Goal: Task Accomplishment & Management: Use online tool/utility

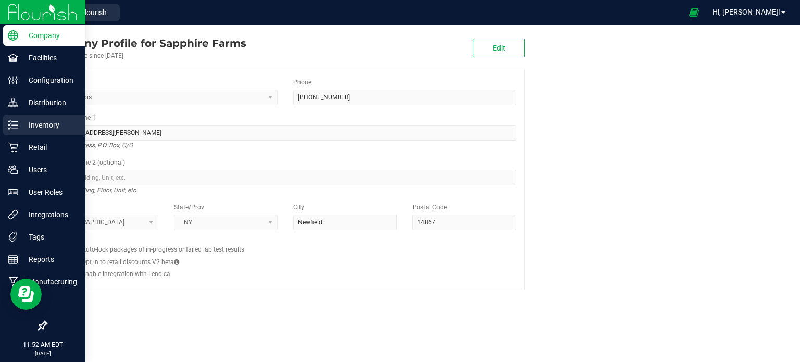
click at [39, 128] on p "Inventory" at bounding box center [49, 125] width 63 height 13
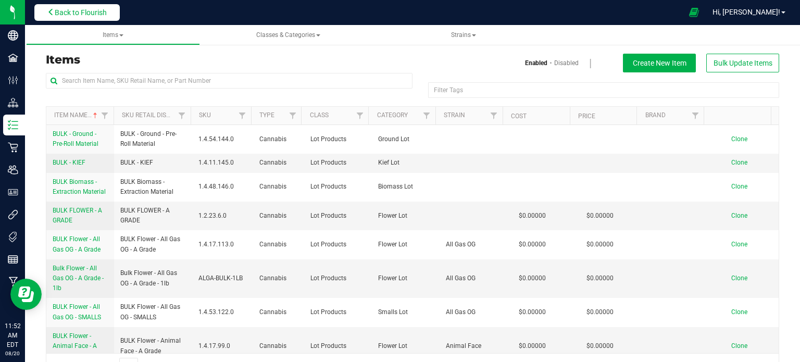
click at [101, 6] on button "Back to Flourish" at bounding box center [76, 12] width 85 height 17
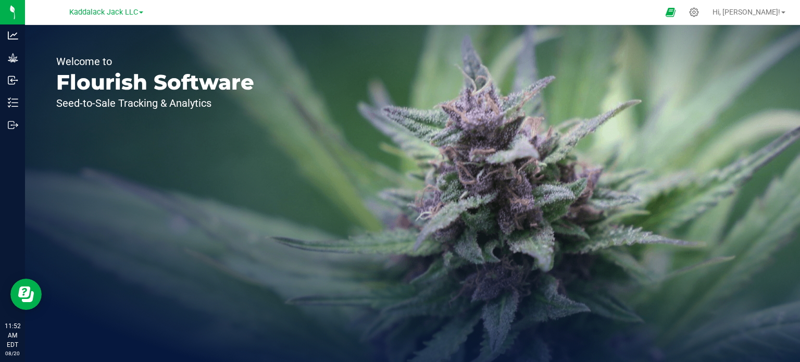
click at [140, 8] on link "Kaddalack Jack LLC" at bounding box center [106, 12] width 74 height 10
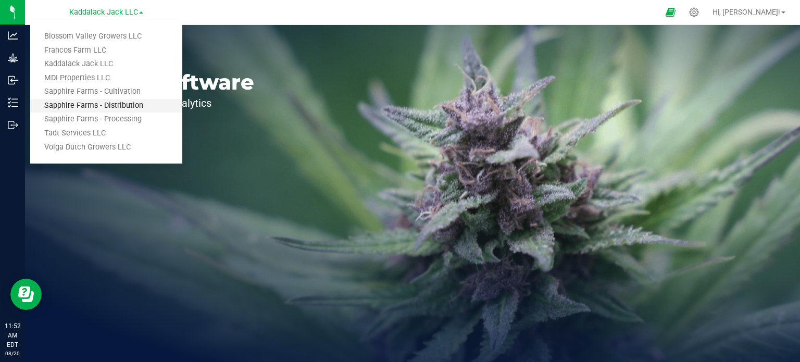
click at [129, 104] on link "Sapphire Farms - Distribution" at bounding box center [106, 106] width 152 height 14
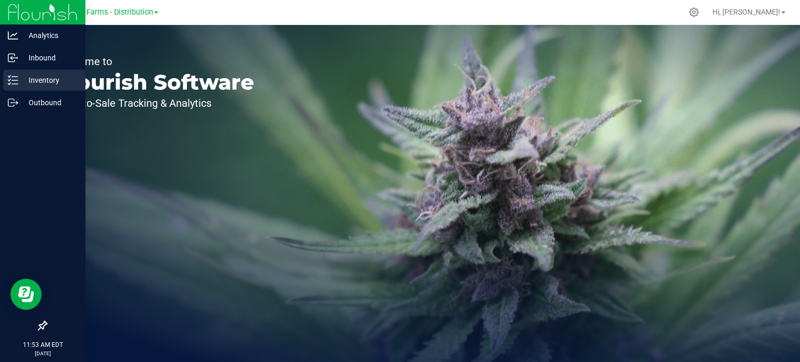
click at [44, 86] on p "Inventory" at bounding box center [49, 80] width 63 height 13
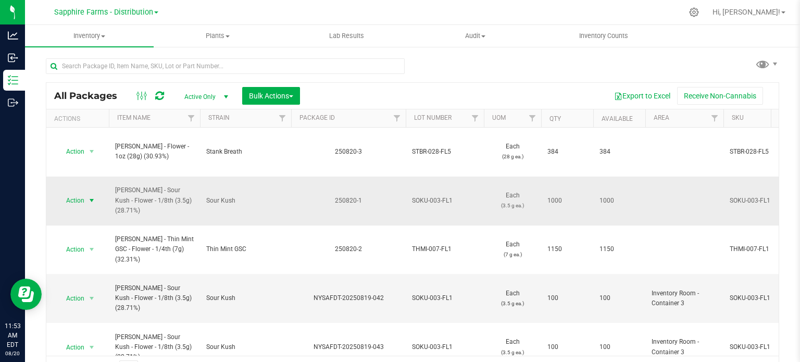
click at [88, 196] on span "select" at bounding box center [92, 200] width 8 height 8
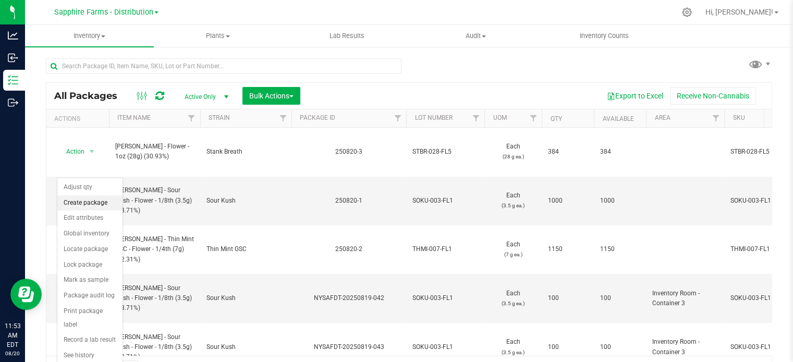
click at [83, 201] on li "Create package" at bounding box center [89, 203] width 65 height 16
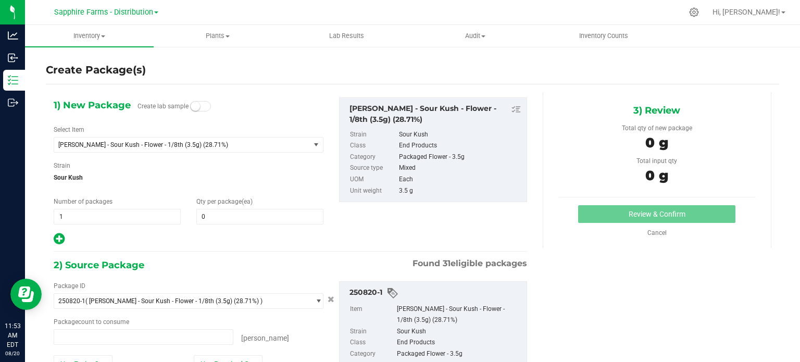
type input "0 ea"
click at [96, 209] on span "1 1" at bounding box center [117, 217] width 127 height 16
type input "10"
click at [224, 219] on span "0 0" at bounding box center [259, 217] width 127 height 16
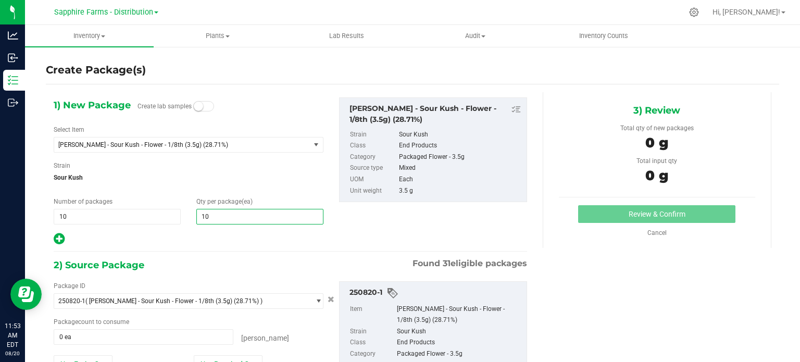
type input "100"
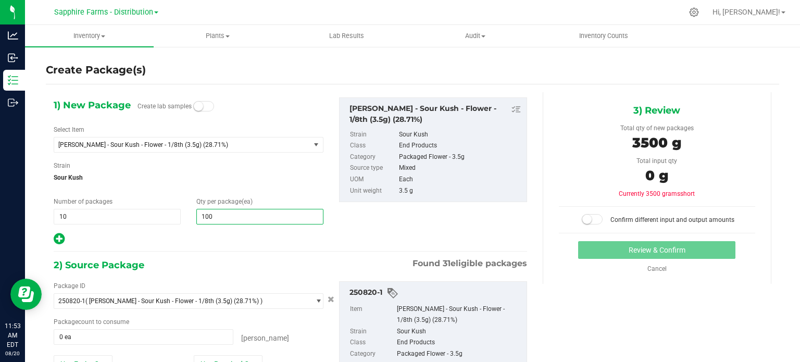
type input "100"
click at [233, 272] on div "2) Source Package Found 31 eligible packages" at bounding box center [291, 265] width 474 height 16
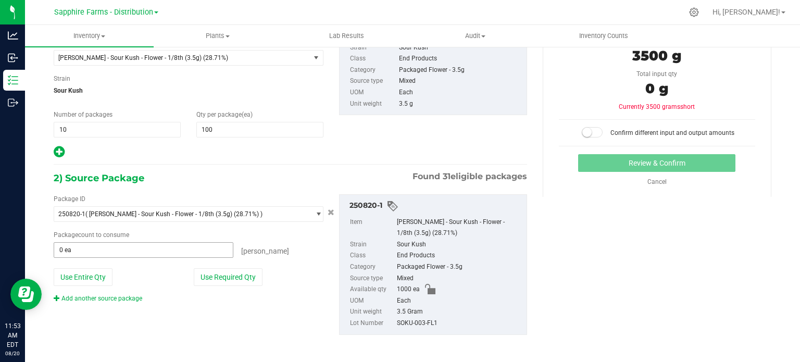
scroll to position [89, 0]
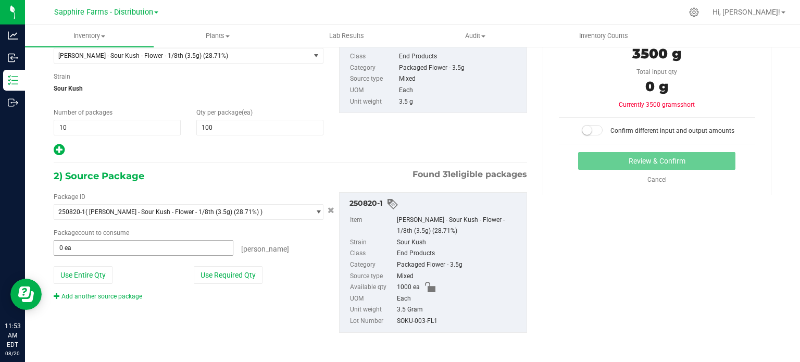
click at [90, 241] on span "0 ea 0" at bounding box center [144, 248] width 180 height 16
type input "1000"
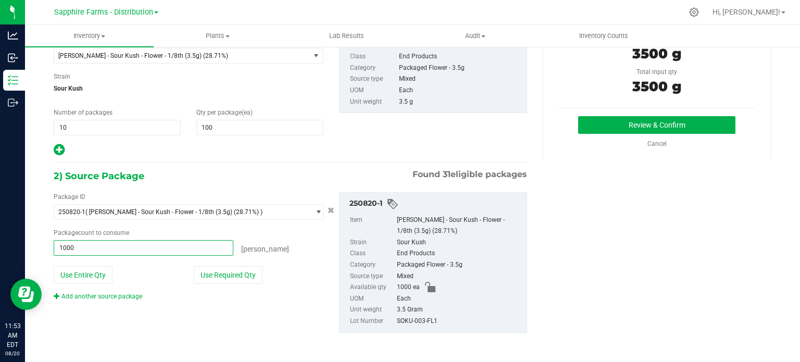
type input "1000 ea"
click at [283, 189] on div "Package ID 250820-1 ( [PERSON_NAME] - Sour Kush - Flower - 1/8th (3.5g) (28.71%…" at bounding box center [290, 262] width 489 height 157
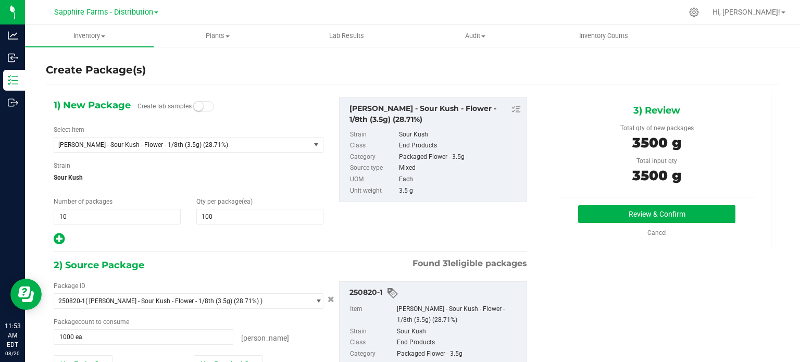
scroll to position [0, 0]
click at [629, 216] on button "Review & Confirm" at bounding box center [656, 214] width 157 height 18
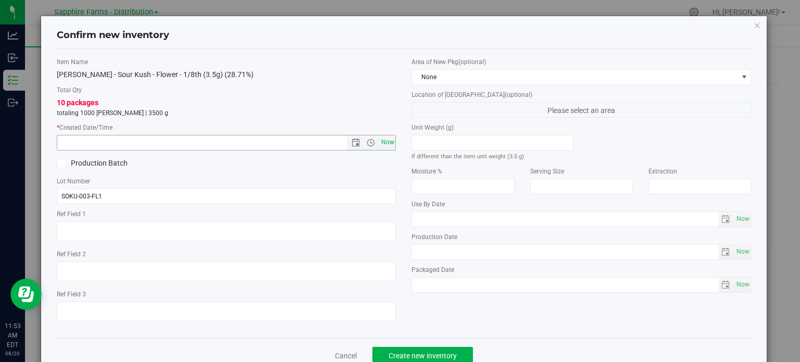
click at [381, 141] on span "Now" at bounding box center [388, 142] width 18 height 15
type input "[DATE] 11:53 AM"
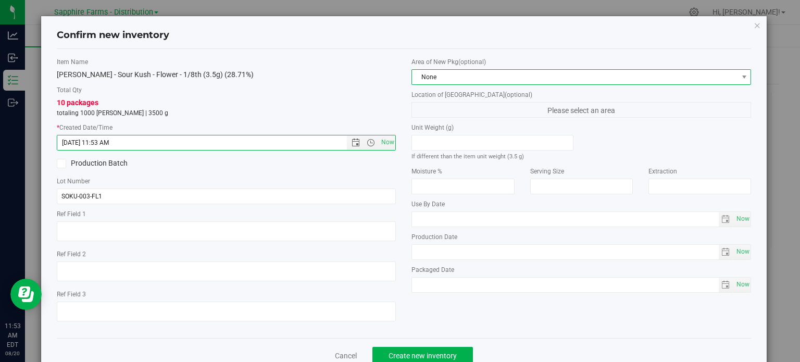
click at [444, 79] on span "None" at bounding box center [575, 77] width 326 height 15
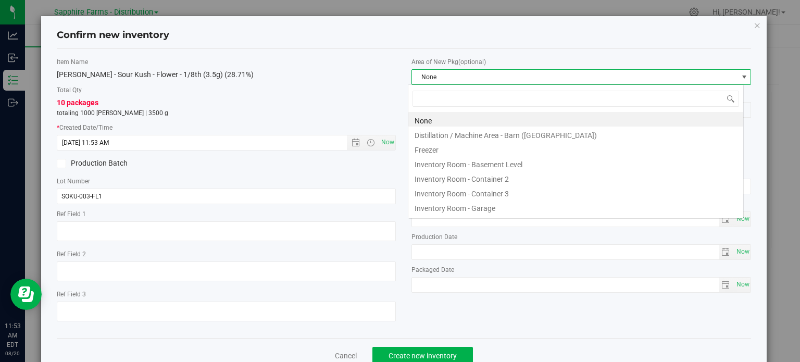
scroll to position [15, 336]
click at [497, 195] on li "Inventory Room - Container 3" at bounding box center [576, 192] width 335 height 15
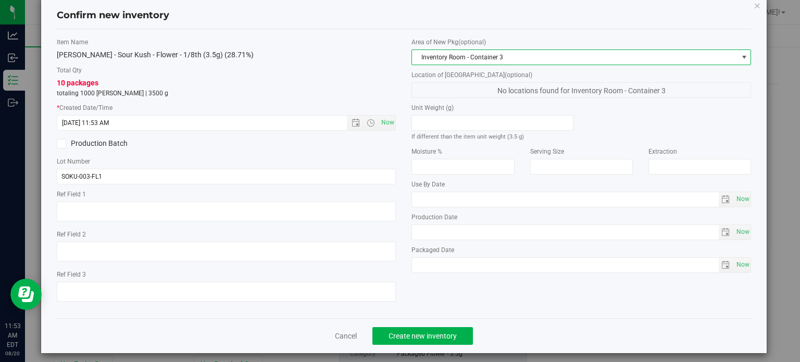
scroll to position [26, 0]
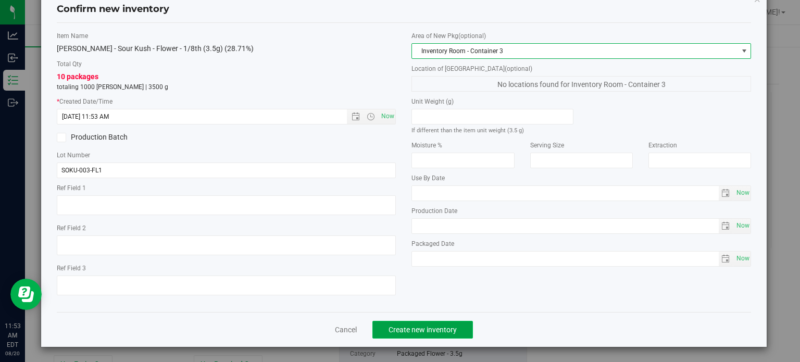
click at [423, 326] on span "Create new inventory" at bounding box center [423, 330] width 68 height 8
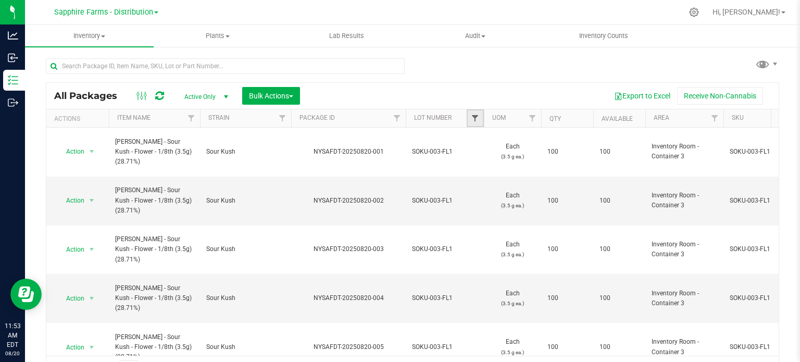
click at [478, 118] on span "Filter" at bounding box center [475, 118] width 8 height 8
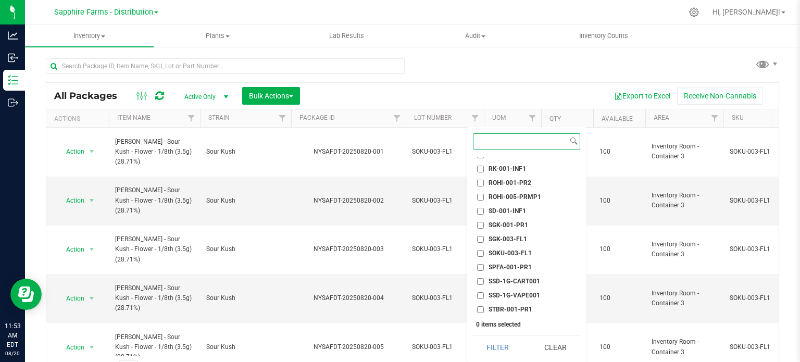
scroll to position [938, 0]
click at [511, 246] on li "SOKU-003-FL1" at bounding box center [526, 251] width 107 height 11
click at [496, 249] on span "SOKU-003-FL1" at bounding box center [510, 252] width 43 height 6
click at [484, 249] on input "SOKU-003-FL1" at bounding box center [480, 252] width 7 height 7
checkbox input "true"
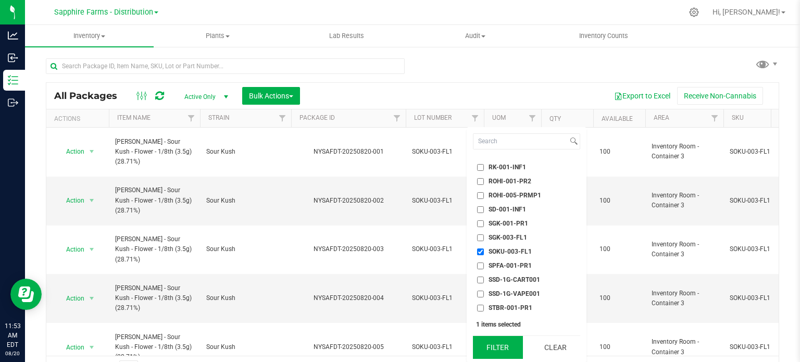
click at [504, 354] on button "Filter" at bounding box center [498, 347] width 50 height 23
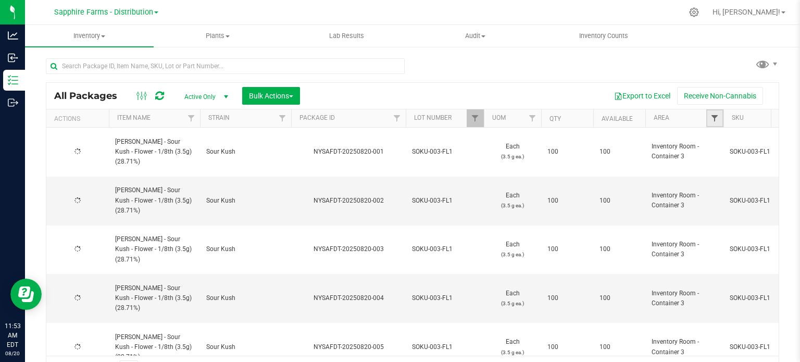
click at [718, 117] on span "Filter" at bounding box center [715, 118] width 8 height 8
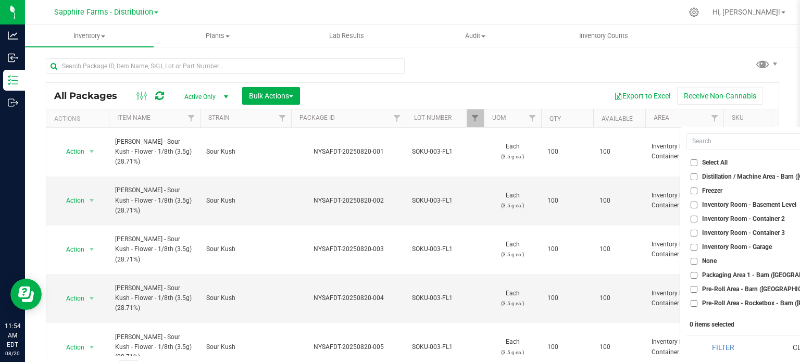
click at [767, 232] on span "Inventory Room - Container 3" at bounding box center [743, 233] width 83 height 6
click at [698, 232] on input "Inventory Room - Container 3" at bounding box center [694, 233] width 7 height 7
checkbox input "true"
click at [725, 352] on button "Filter" at bounding box center [723, 347] width 73 height 23
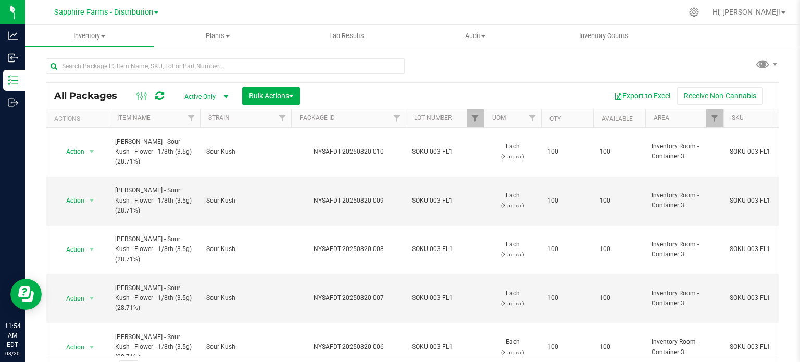
click at [274, 85] on div "All Packages Active Only Active Only Lab Samples Locked All Bulk Actions Add to…" at bounding box center [412, 96] width 733 height 26
click at [274, 92] on span "Bulk Actions" at bounding box center [271, 96] width 44 height 8
click at [270, 192] on span "Print package labels" at bounding box center [280, 196] width 63 height 8
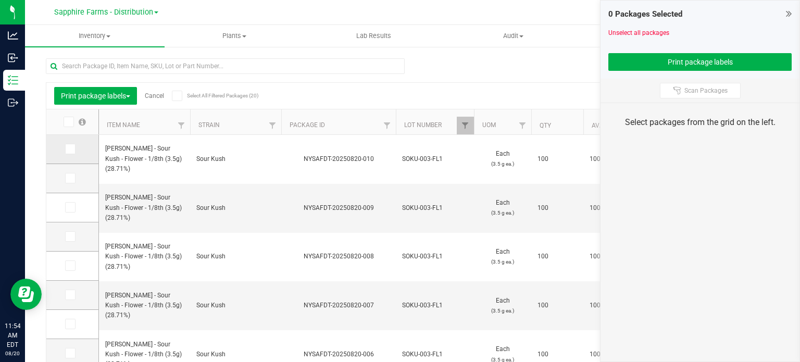
click at [70, 154] on td at bounding box center [72, 149] width 52 height 29
click at [70, 178] on icon at bounding box center [69, 178] width 7 height 0
click at [0, 0] on input "checkbox" at bounding box center [0, 0] width 0 height 0
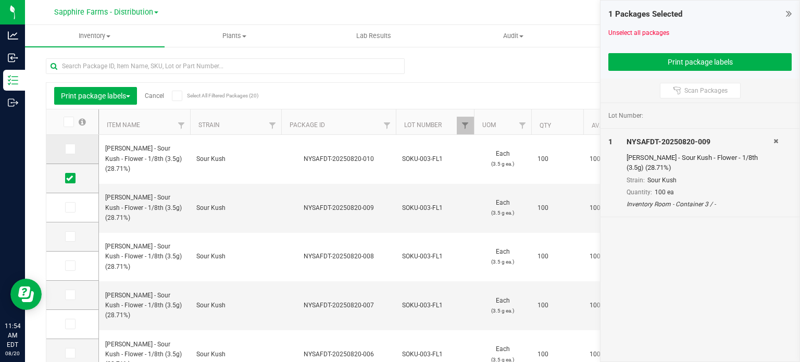
click at [72, 149] on icon at bounding box center [69, 149] width 7 height 0
click at [0, 0] on input "checkbox" at bounding box center [0, 0] width 0 height 0
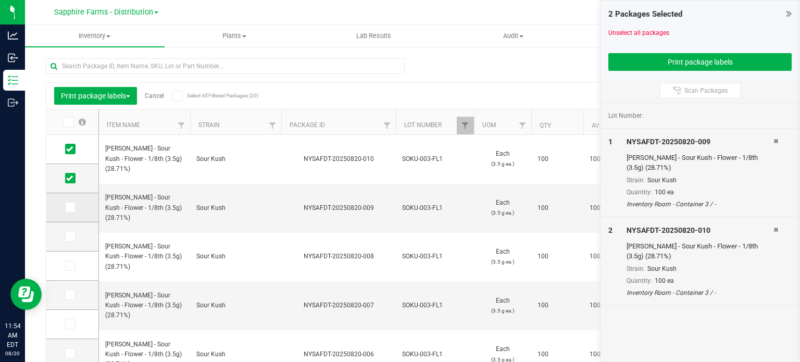
click at [70, 207] on icon at bounding box center [69, 207] width 7 height 0
click at [0, 0] on input "checkbox" at bounding box center [0, 0] width 0 height 0
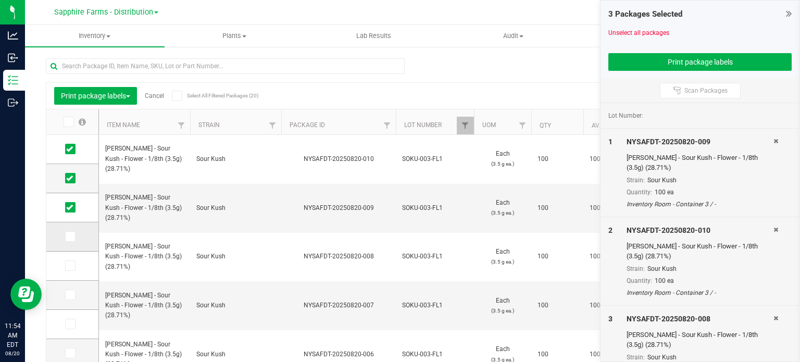
drag, startPoint x: 71, startPoint y: 236, endPoint x: 72, endPoint y: 245, distance: 9.5
click at [71, 237] on icon at bounding box center [69, 237] width 7 height 0
click at [0, 0] on input "checkbox" at bounding box center [0, 0] width 0 height 0
click at [71, 266] on icon at bounding box center [69, 266] width 7 height 0
click at [0, 0] on input "checkbox" at bounding box center [0, 0] width 0 height 0
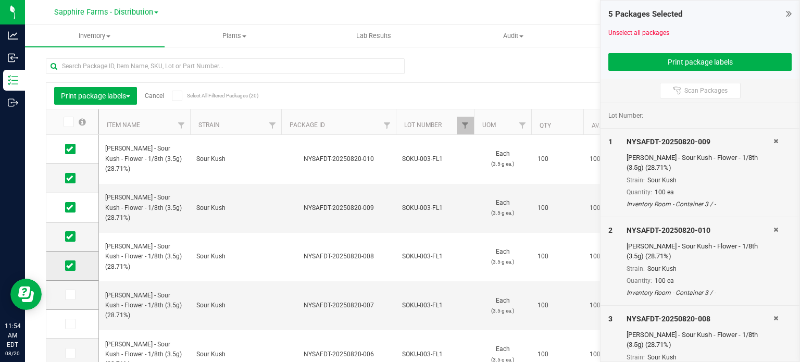
scroll to position [125, 0]
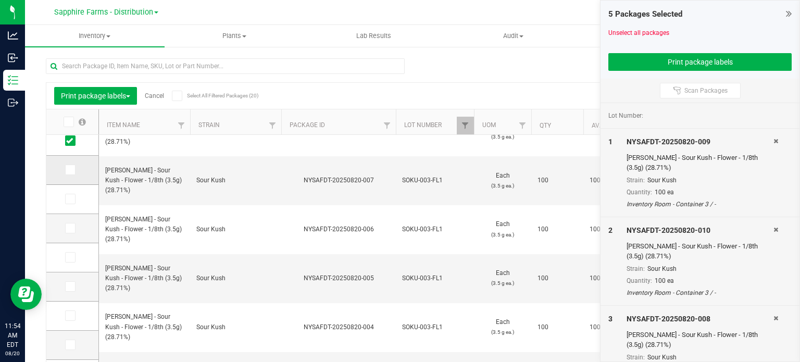
click at [68, 161] on td at bounding box center [72, 170] width 52 height 29
click at [70, 170] on icon at bounding box center [69, 170] width 7 height 0
click at [0, 0] on input "checkbox" at bounding box center [0, 0] width 0 height 0
drag, startPoint x: 70, startPoint y: 203, endPoint x: 71, endPoint y: 219, distance: 16.2
click at [70, 204] on span at bounding box center [70, 199] width 10 height 10
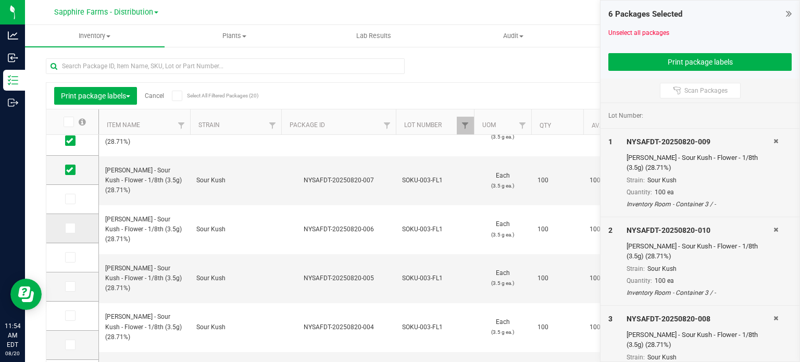
click at [0, 0] on input "checkbox" at bounding box center [0, 0] width 0 height 0
drag, startPoint x: 71, startPoint y: 232, endPoint x: 71, endPoint y: 242, distance: 9.4
click at [71, 233] on span at bounding box center [70, 228] width 10 height 10
click at [0, 0] on input "checkbox" at bounding box center [0, 0] width 0 height 0
drag, startPoint x: 68, startPoint y: 259, endPoint x: 67, endPoint y: 268, distance: 8.9
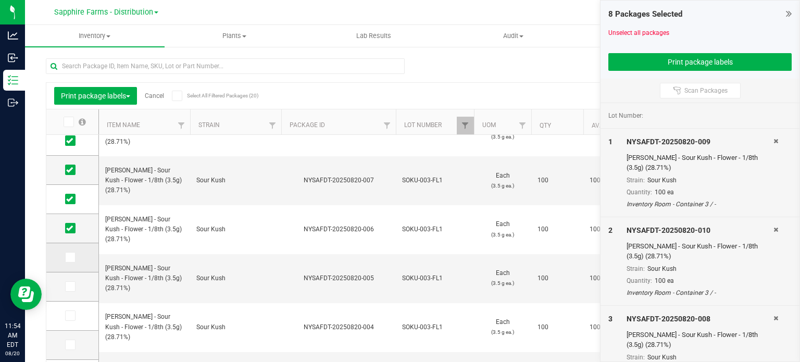
click at [68, 257] on icon at bounding box center [69, 257] width 7 height 0
click at [0, 0] on input "checkbox" at bounding box center [0, 0] width 0 height 0
click at [66, 287] on icon at bounding box center [69, 287] width 7 height 0
click at [0, 0] on input "checkbox" at bounding box center [0, 0] width 0 height 0
click at [791, 13] on icon at bounding box center [789, 13] width 6 height 10
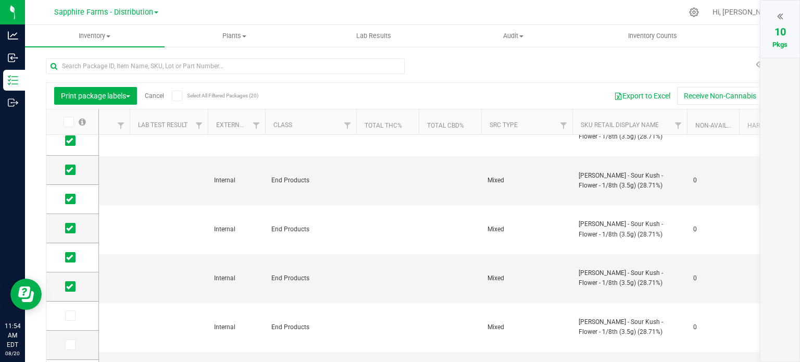
scroll to position [0, 0]
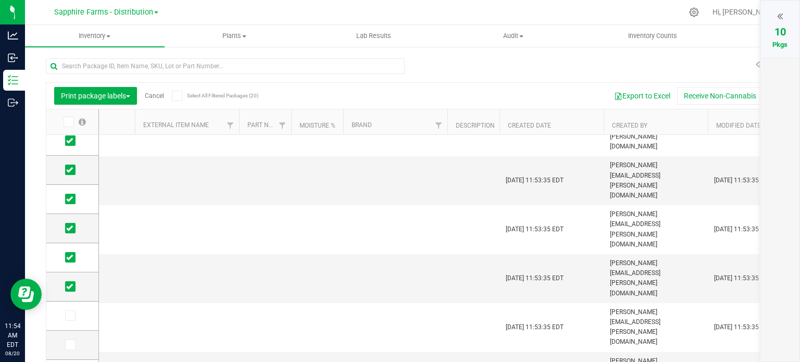
click at [780, 14] on icon at bounding box center [780, 16] width 6 height 10
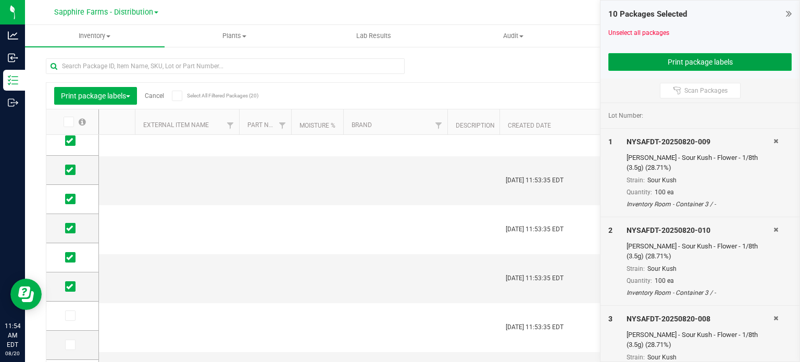
click at [722, 58] on button "Print package labels" at bounding box center [700, 62] width 183 height 18
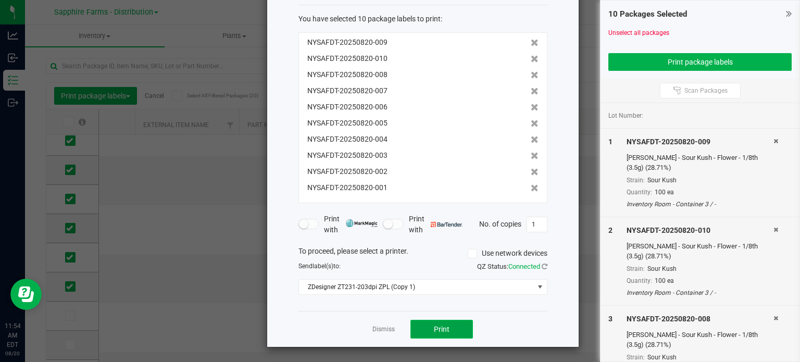
click at [436, 322] on button "Print" at bounding box center [442, 329] width 63 height 19
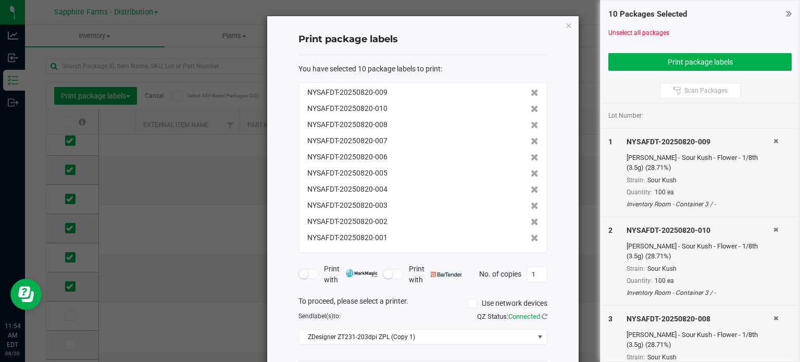
drag, startPoint x: 565, startPoint y: 22, endPoint x: 592, endPoint y: 28, distance: 27.2
click at [565, 23] on icon "button" at bounding box center [568, 25] width 7 height 13
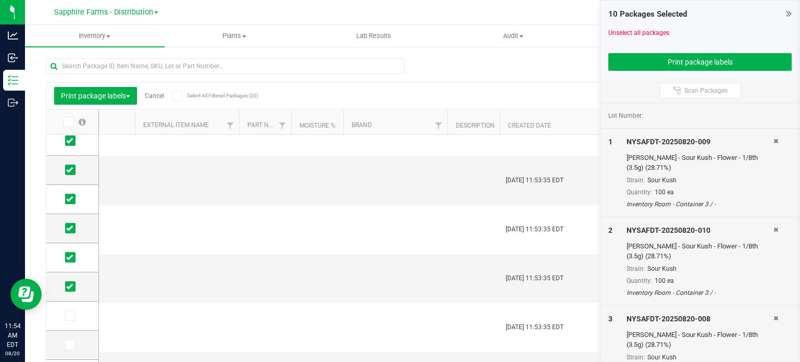
click at [164, 93] on link "Cancel" at bounding box center [154, 95] width 19 height 7
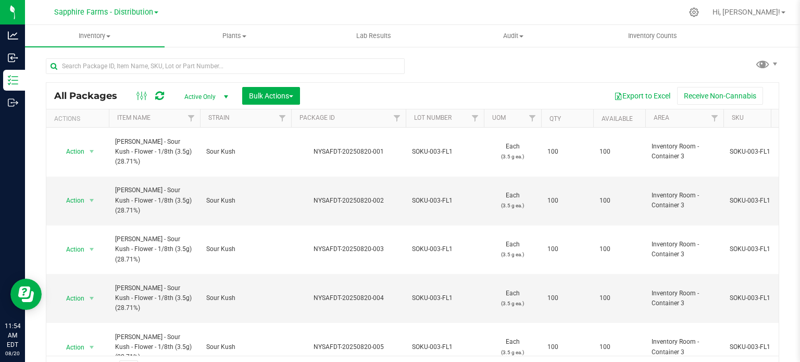
click at [296, 120] on th "Package ID" at bounding box center [348, 118] width 115 height 18
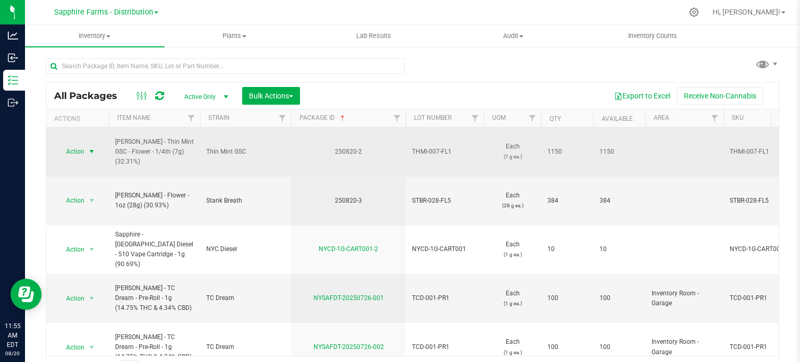
click at [89, 147] on span "select" at bounding box center [92, 151] width 8 height 8
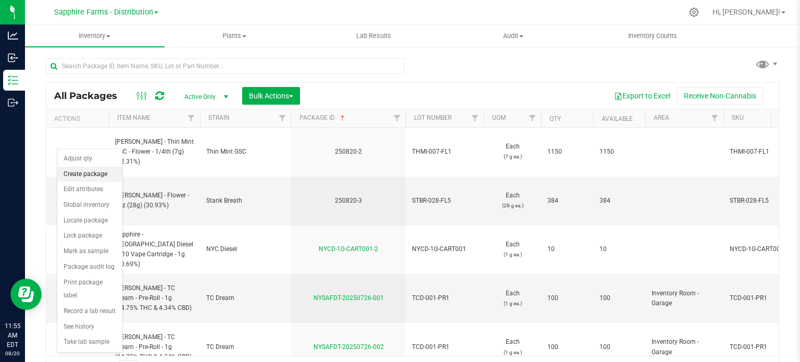
click at [89, 172] on li "Create package" at bounding box center [89, 175] width 65 height 16
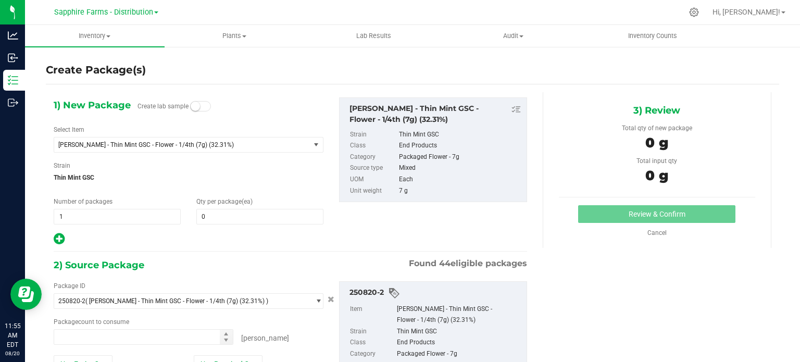
type input "0 ea"
drag, startPoint x: 82, startPoint y: 214, endPoint x: 25, endPoint y: 208, distance: 57.6
click at [25, 208] on div "Create Package(s) 1) New Package Create lab sample Select Item [PERSON_NAME] - …" at bounding box center [412, 209] width 775 height 326
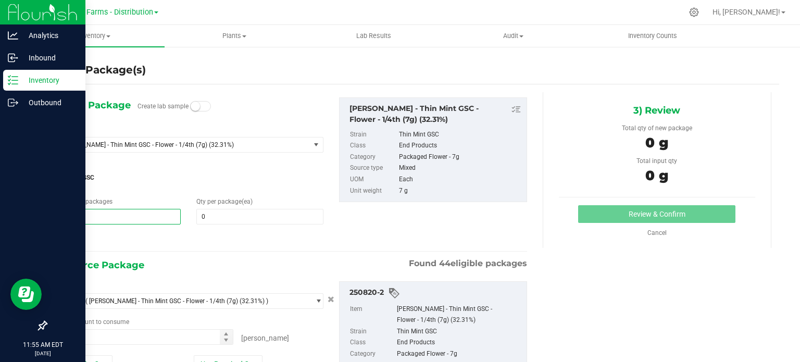
type input "23"
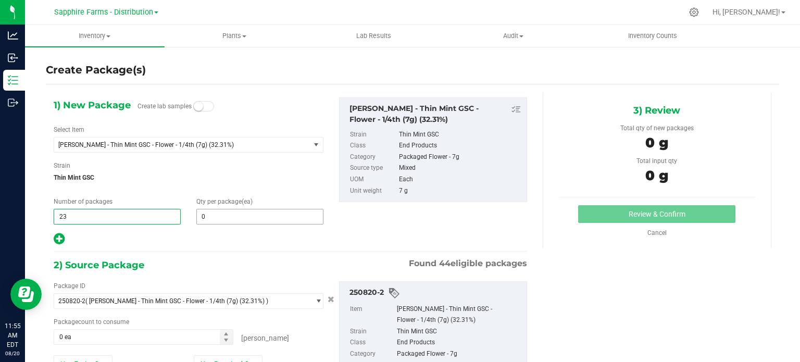
type input "23"
click at [240, 208] on div "Qty per package (ea) 0 0" at bounding box center [260, 211] width 143 height 28
click at [232, 216] on span "0 0" at bounding box center [259, 217] width 127 height 16
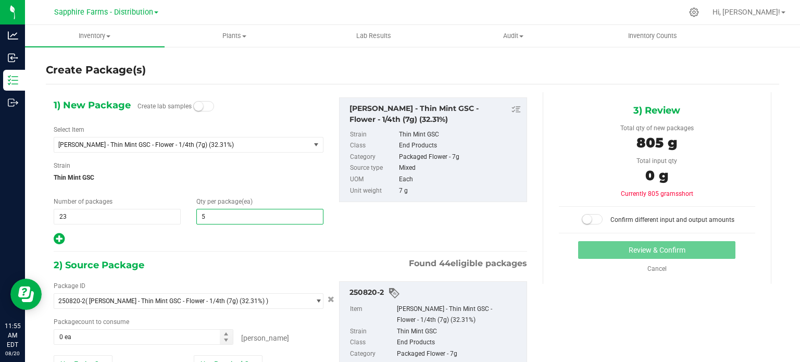
type input "50"
click at [252, 189] on div "1) New Package Create lab samples Select Item [PERSON_NAME] - Thin Mint GSC - F…" at bounding box center [189, 171] width 286 height 149
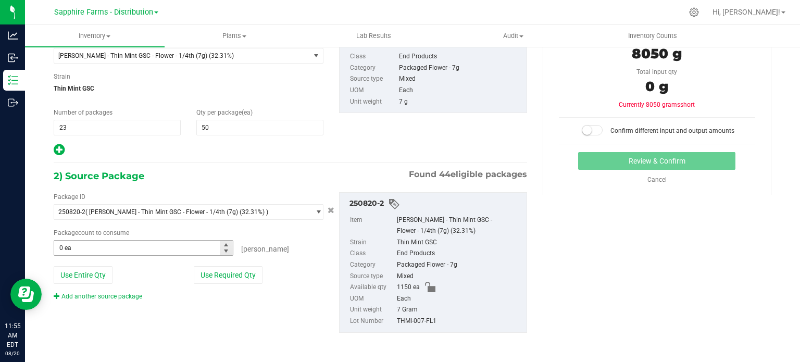
click at [95, 248] on span "0 ea 0" at bounding box center [144, 248] width 180 height 16
type input "1150"
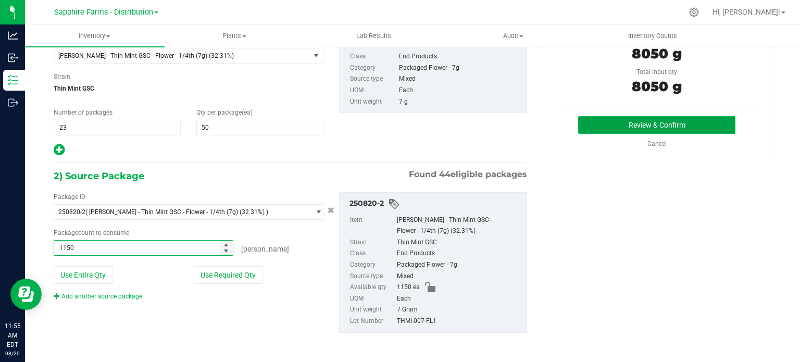
type input "1150 ea"
click at [588, 120] on button "Review & Confirm" at bounding box center [656, 125] width 157 height 18
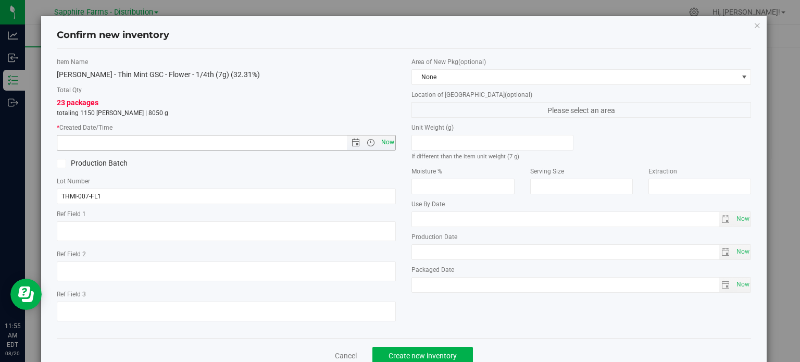
click at [381, 145] on span "Now" at bounding box center [388, 142] width 18 height 15
type input "[DATE] 11:55 AM"
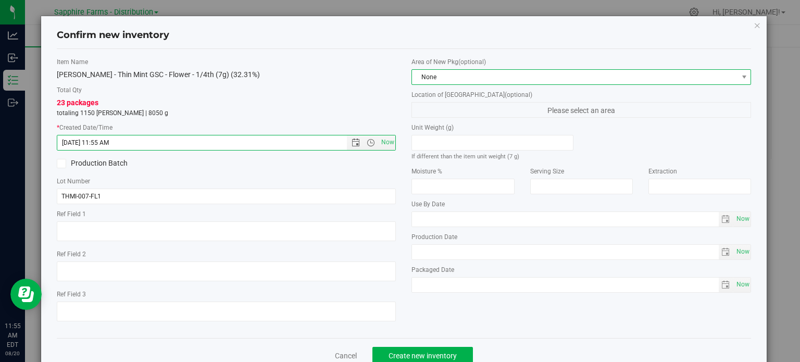
click at [486, 74] on span "None" at bounding box center [575, 77] width 326 height 15
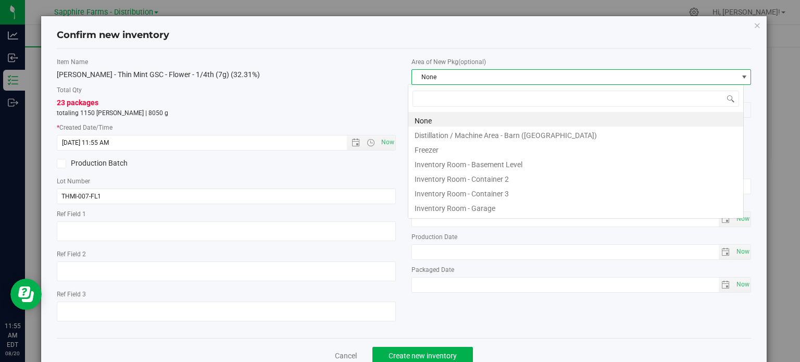
scroll to position [15, 336]
click at [472, 212] on li "Inventory Room - Garage" at bounding box center [576, 207] width 335 height 15
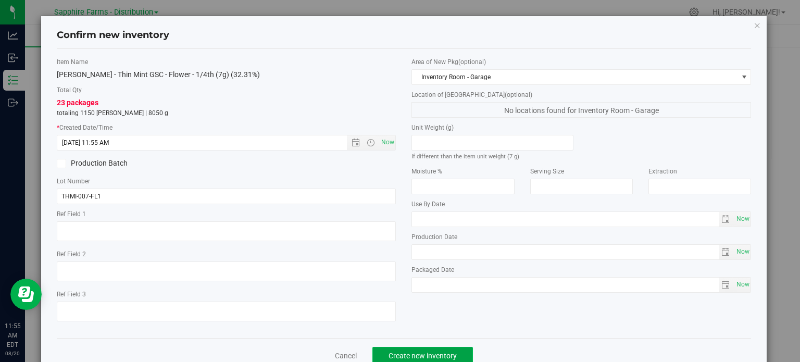
click at [404, 347] on button "Create new inventory" at bounding box center [423, 356] width 101 height 18
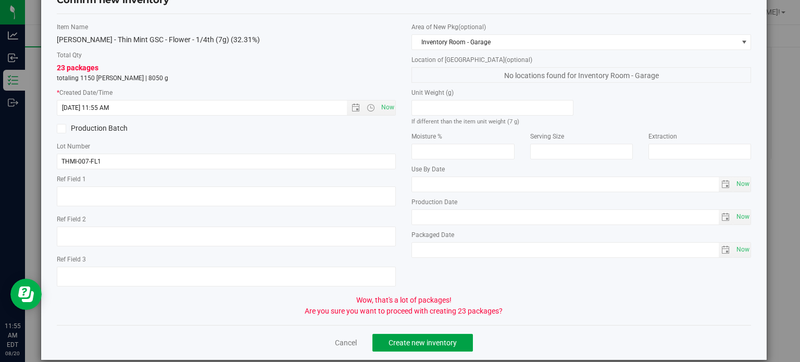
scroll to position [48, 0]
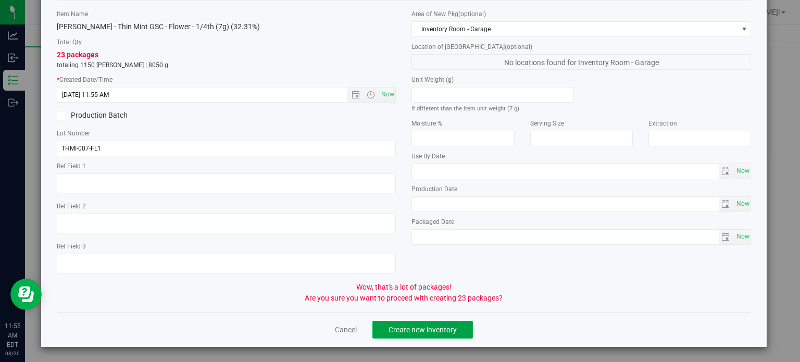
click at [419, 327] on span "Create new inventory" at bounding box center [423, 330] width 68 height 8
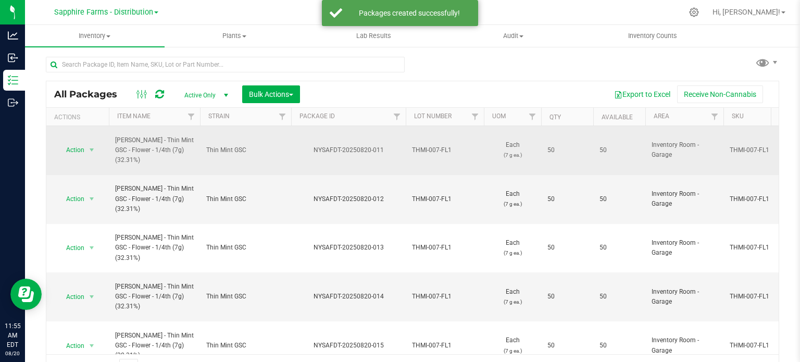
scroll to position [18, 0]
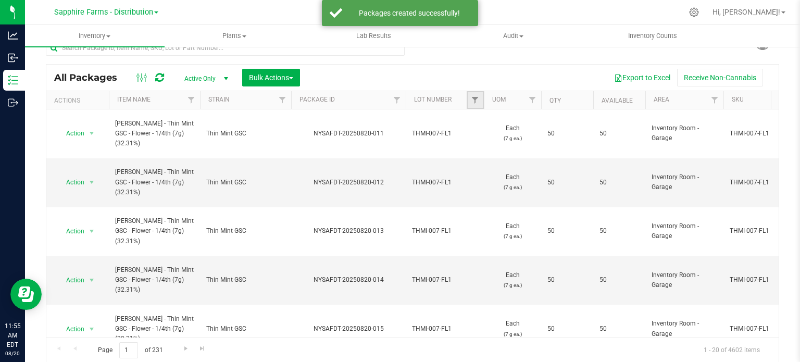
click at [473, 94] on link "Filter" at bounding box center [475, 100] width 17 height 18
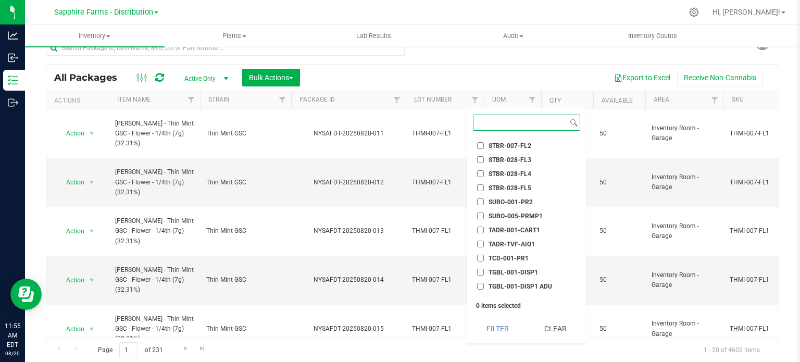
scroll to position [1163, 0]
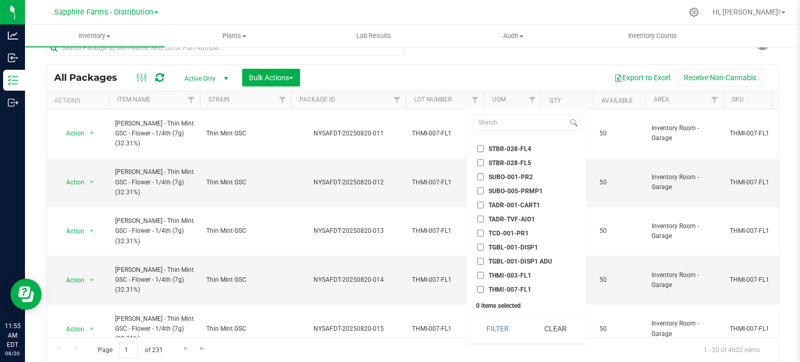
click at [510, 285] on li "THMI-007-FL1" at bounding box center [526, 289] width 107 height 11
click at [496, 290] on span "THMI-007-FL1" at bounding box center [510, 290] width 43 height 6
click at [484, 290] on input "THMI-007-FL1" at bounding box center [480, 289] width 7 height 7
checkbox input "true"
click at [494, 335] on button "Filter" at bounding box center [498, 328] width 50 height 23
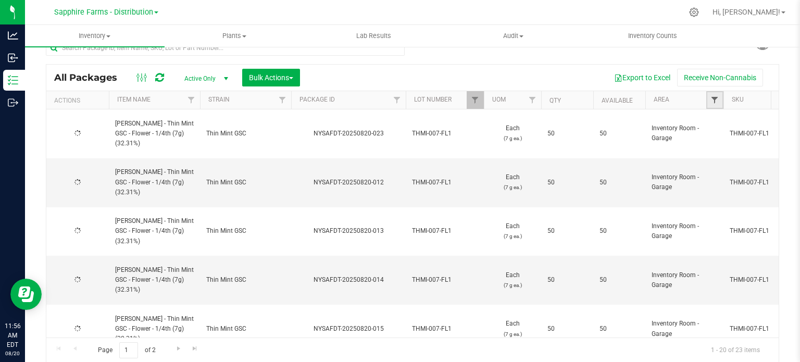
click at [714, 100] on span "Filter" at bounding box center [715, 100] width 8 height 8
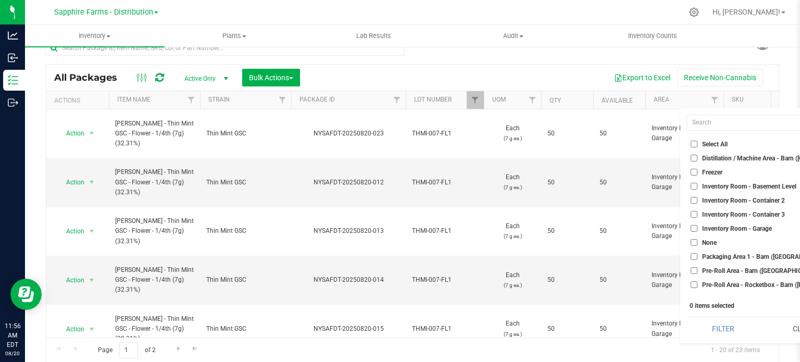
click at [752, 228] on span "Inventory Room - Garage" at bounding box center [737, 229] width 70 height 6
click at [698, 228] on input "Inventory Room - Garage" at bounding box center [694, 228] width 7 height 7
checkbox input "true"
click at [714, 325] on button "Filter" at bounding box center [723, 328] width 73 height 23
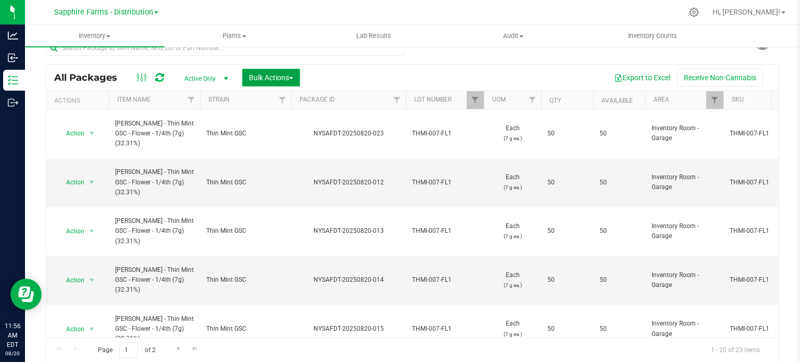
click at [286, 75] on span "Bulk Actions" at bounding box center [271, 77] width 44 height 8
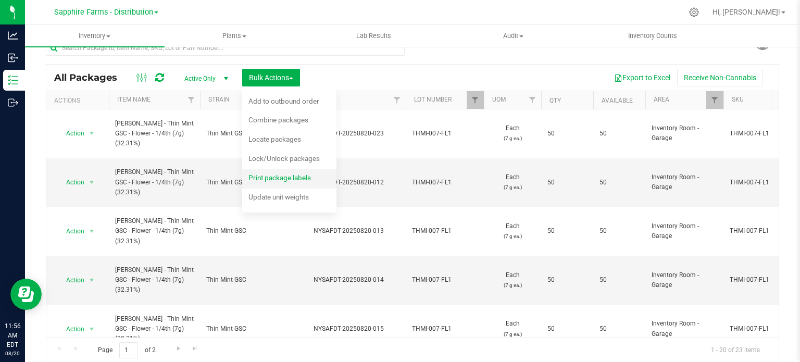
click at [272, 175] on span "Print package labels" at bounding box center [280, 178] width 63 height 8
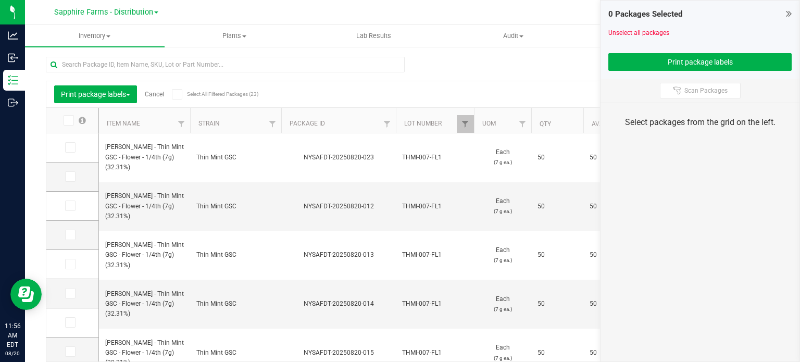
scroll to position [18, 0]
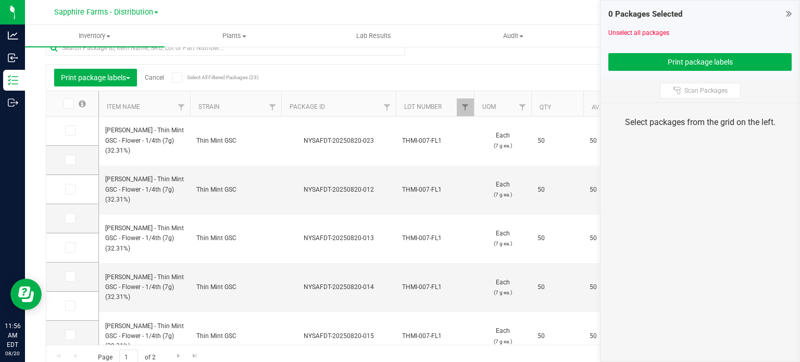
click at [179, 78] on icon at bounding box center [177, 78] width 7 height 0
click at [0, 0] on input "Select All Filtered Packages (23)" at bounding box center [0, 0] width 0 height 0
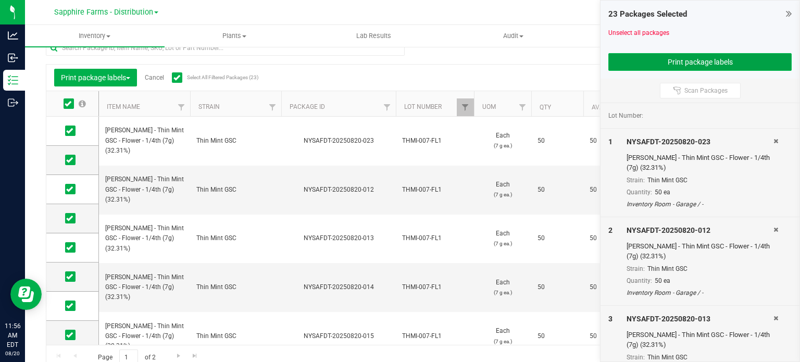
click at [636, 60] on button "Print package labels" at bounding box center [700, 62] width 183 height 18
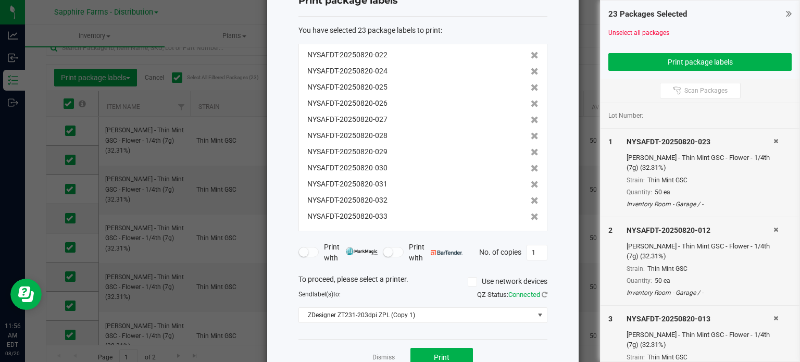
scroll to position [67, 0]
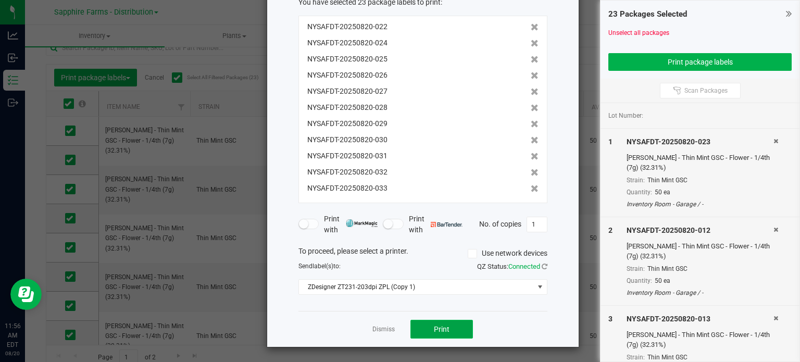
click at [438, 328] on span "Print" at bounding box center [442, 329] width 16 height 8
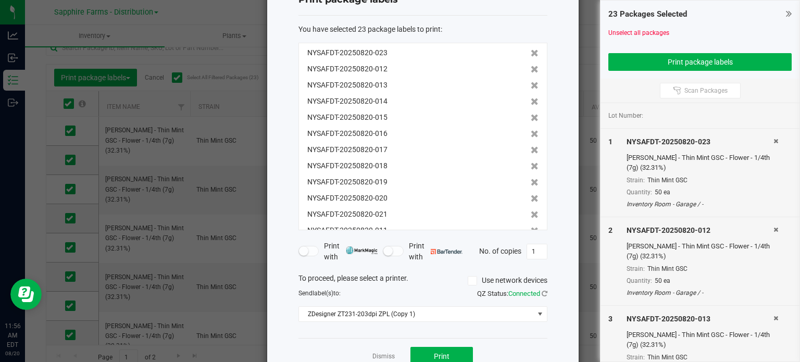
scroll to position [0, 0]
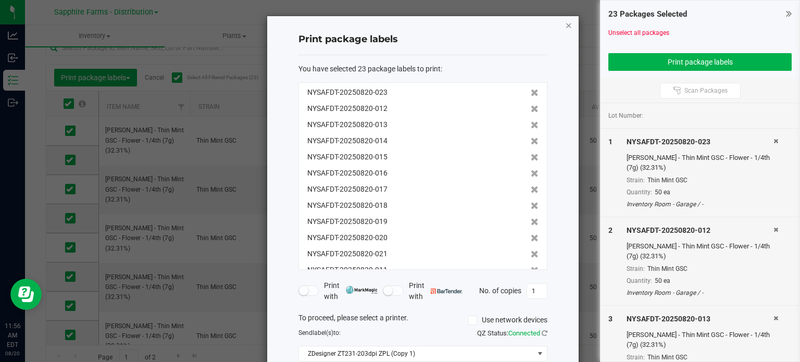
click at [565, 22] on icon "button" at bounding box center [568, 25] width 7 height 13
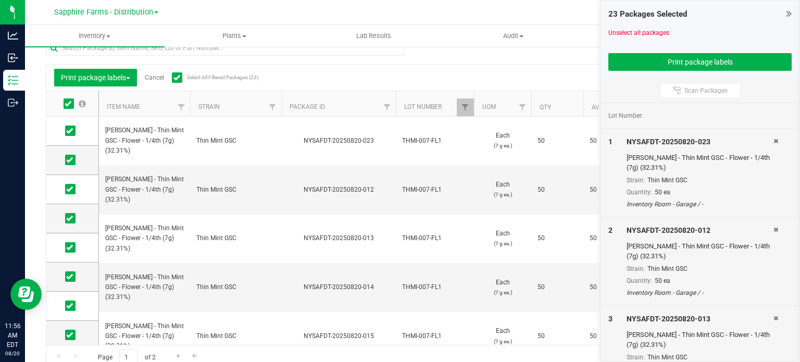
click at [156, 75] on link "Cancel" at bounding box center [154, 77] width 19 height 7
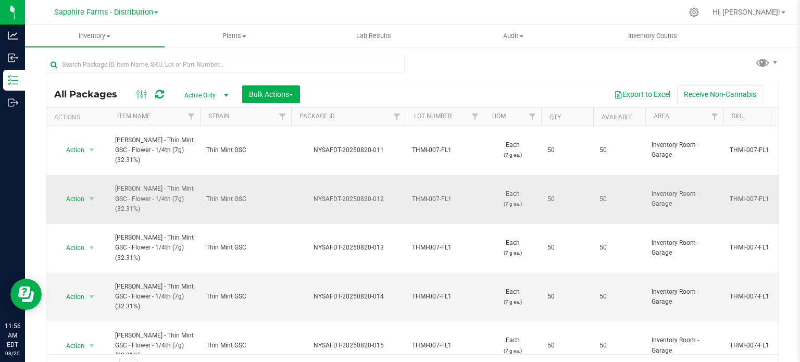
scroll to position [18, 0]
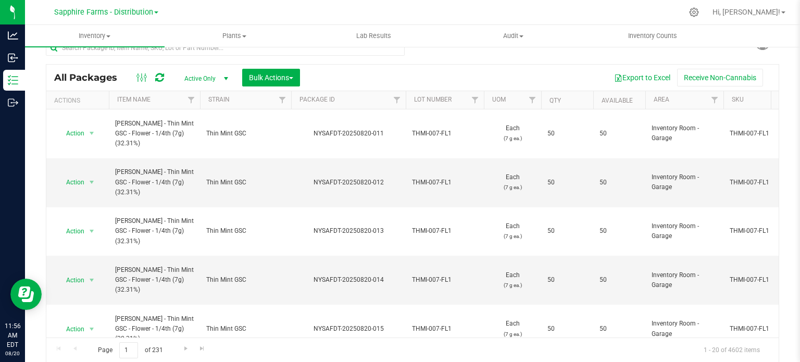
click at [352, 104] on th "Package ID" at bounding box center [348, 100] width 115 height 18
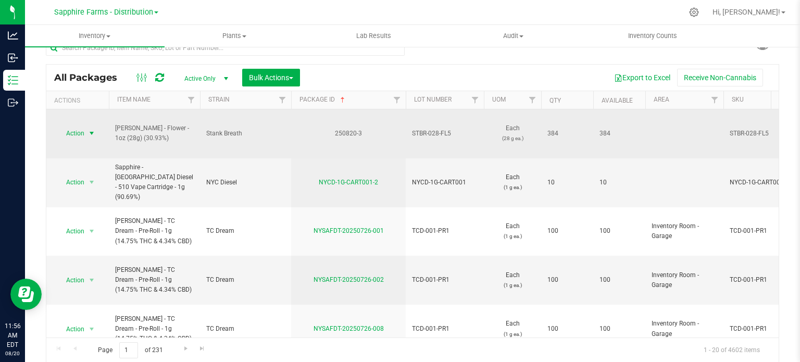
click at [88, 129] on span "select" at bounding box center [92, 133] width 8 height 8
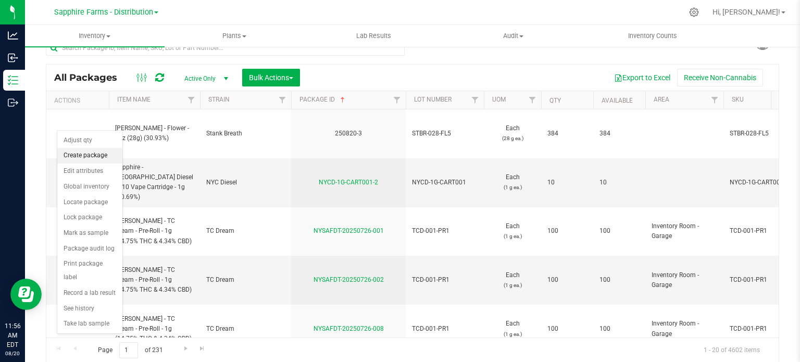
click at [97, 157] on li "Create package" at bounding box center [89, 156] width 65 height 16
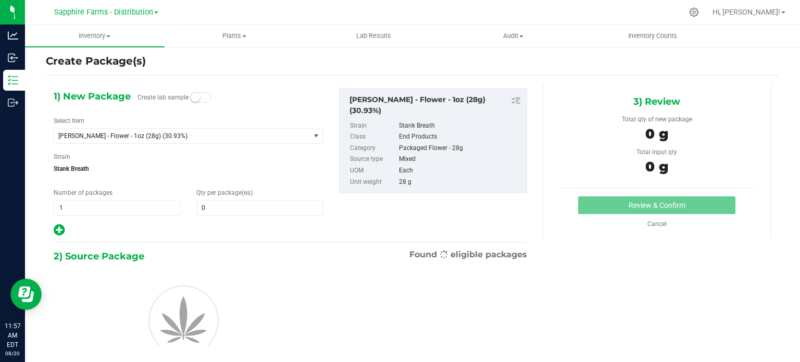
scroll to position [18, 0]
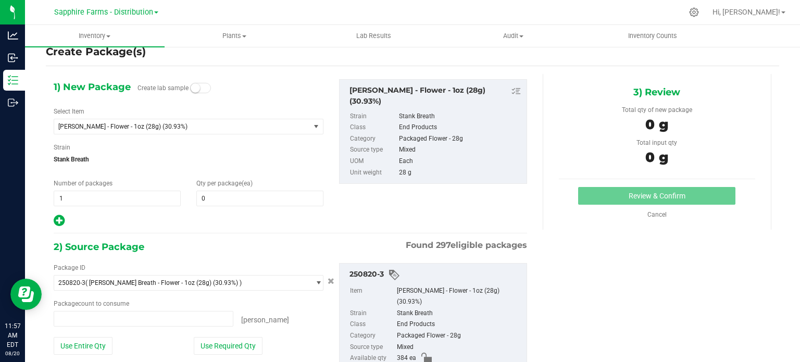
type input "0 ea"
click at [75, 184] on span "Number of packages" at bounding box center [83, 183] width 59 height 7
click at [77, 197] on span "1 1" at bounding box center [117, 199] width 127 height 16
type input "24"
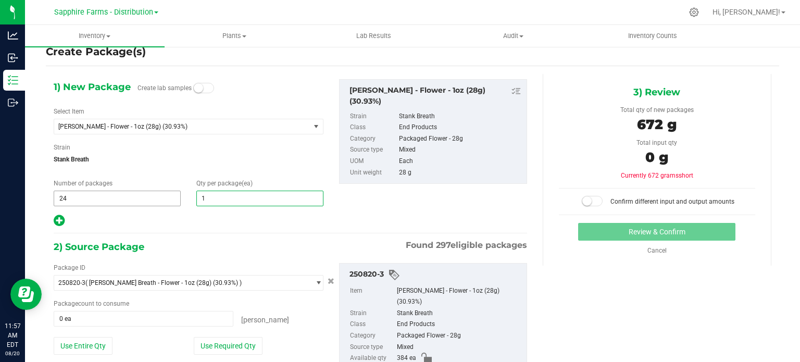
type input "16"
click at [225, 223] on div at bounding box center [189, 221] width 270 height 14
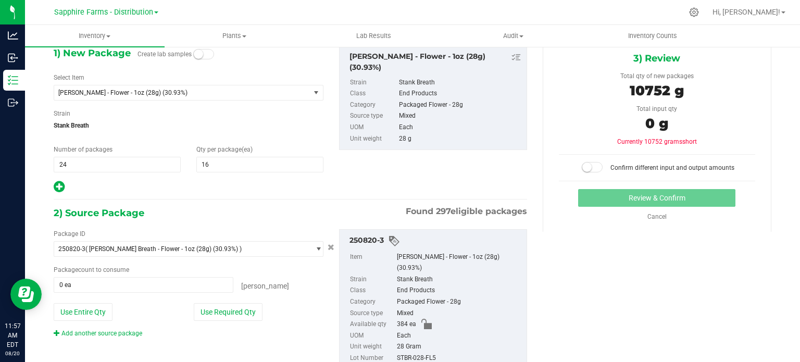
scroll to position [70, 0]
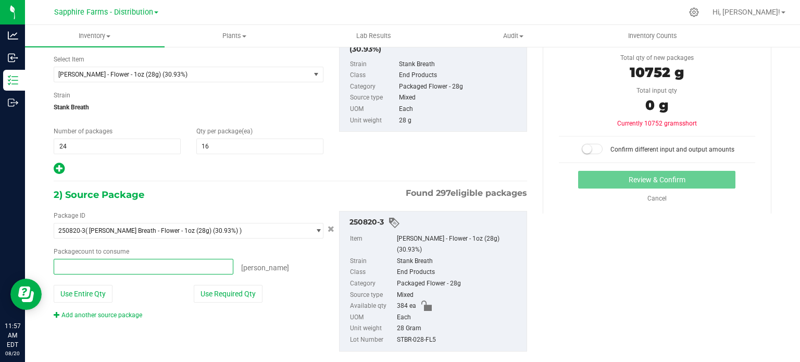
click at [104, 267] on span at bounding box center [144, 267] width 180 height 16
type input "384"
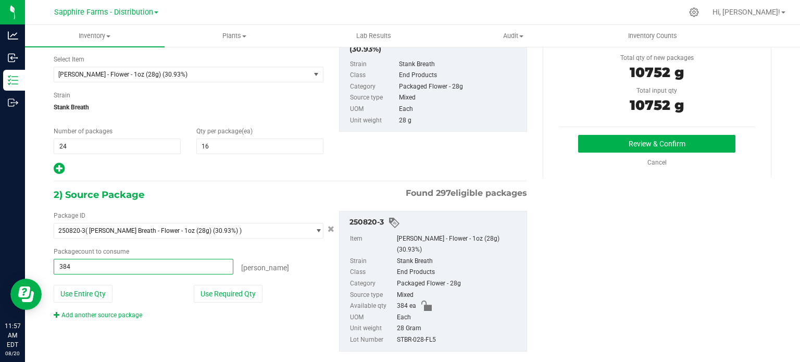
type input "384 ea"
click at [484, 147] on div "1) New Package Create lab samples Select Item [PERSON_NAME] Breath - Flower - 1…" at bounding box center [290, 101] width 489 height 149
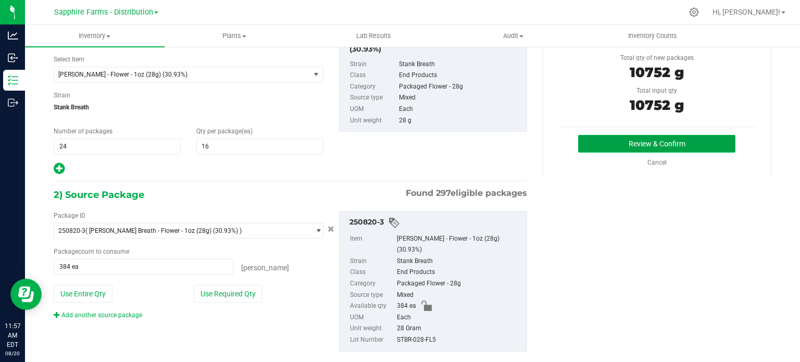
click at [605, 146] on button "Review & Confirm" at bounding box center [656, 144] width 157 height 18
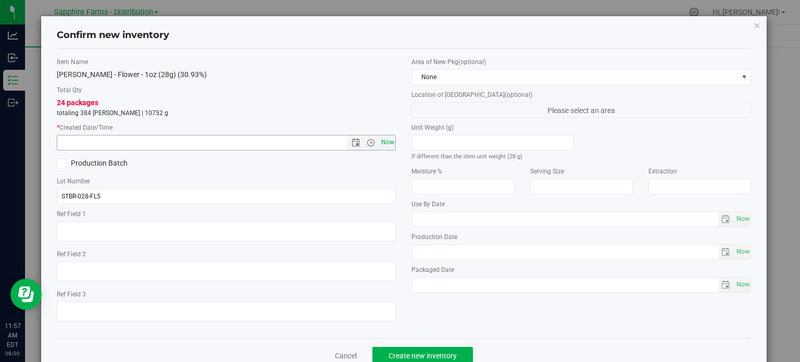
click at [384, 138] on span "Now" at bounding box center [388, 142] width 18 height 15
type input "[DATE] 11:57 AM"
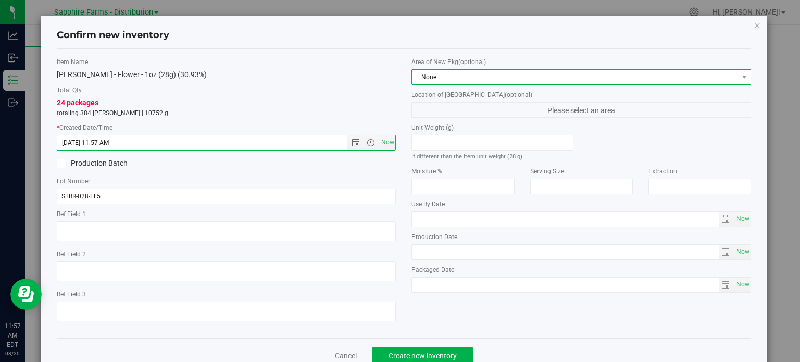
click at [448, 71] on span "None" at bounding box center [575, 77] width 326 height 15
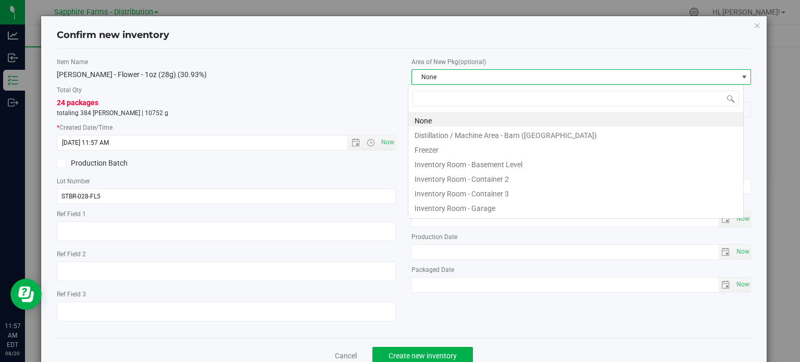
scroll to position [15, 336]
click at [489, 206] on li "Inventory Room - Garage" at bounding box center [576, 207] width 335 height 15
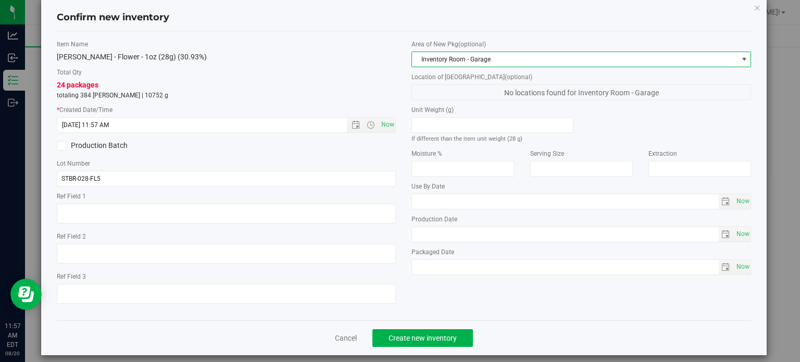
scroll to position [26, 0]
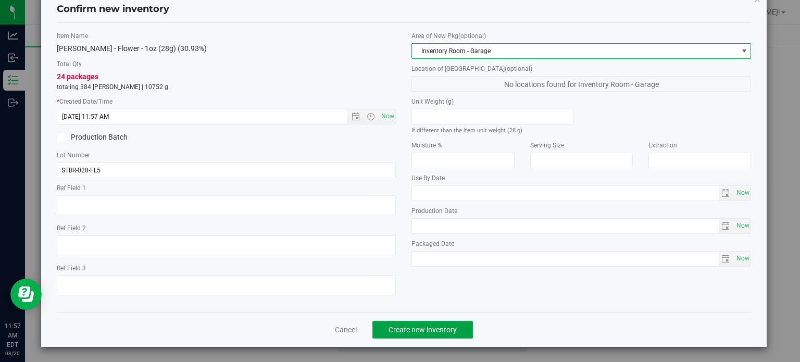
click at [417, 321] on button "Create new inventory" at bounding box center [423, 330] width 101 height 18
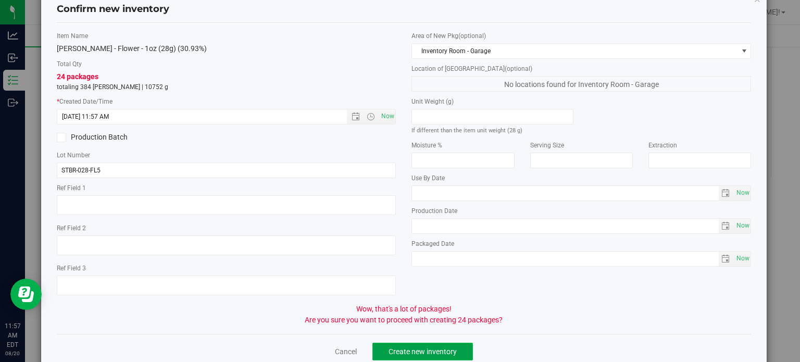
click at [419, 348] on span "Create new inventory" at bounding box center [423, 352] width 68 height 8
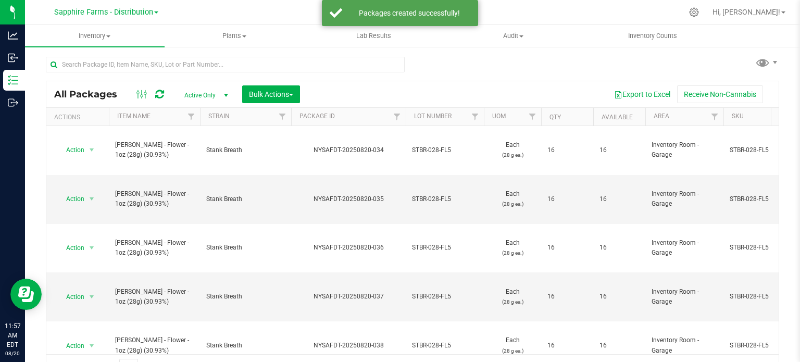
scroll to position [18, 0]
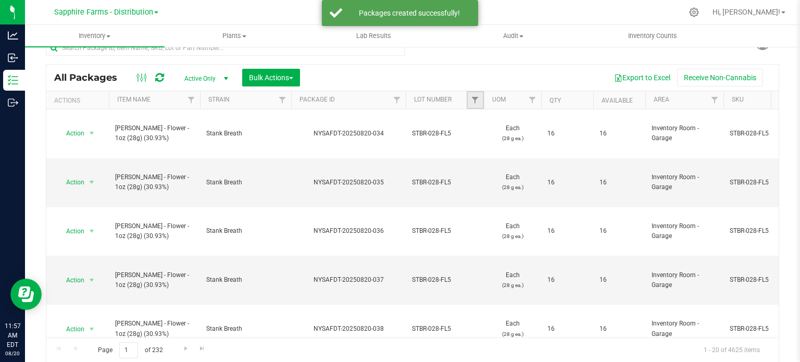
click at [473, 92] on link "Filter" at bounding box center [475, 100] width 17 height 18
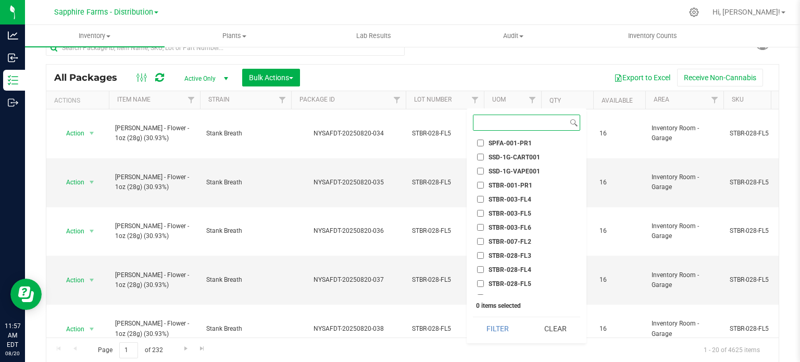
scroll to position [1094, 0]
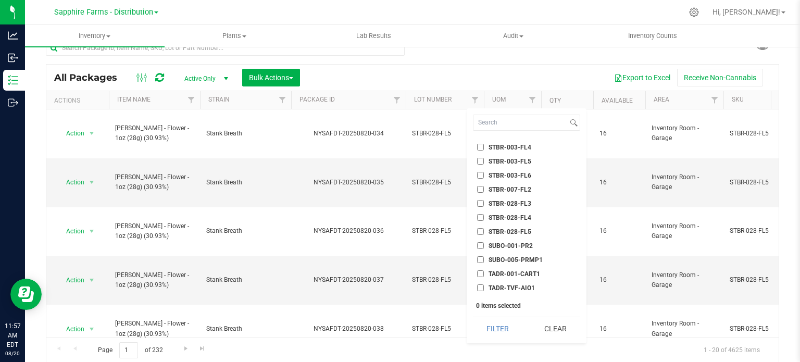
click at [525, 230] on span "STBR-028-FL5" at bounding box center [510, 232] width 43 height 6
click at [484, 230] on input "STBR-028-FL5" at bounding box center [480, 231] width 7 height 7
checkbox input "true"
click at [506, 332] on button "Filter" at bounding box center [498, 328] width 50 height 23
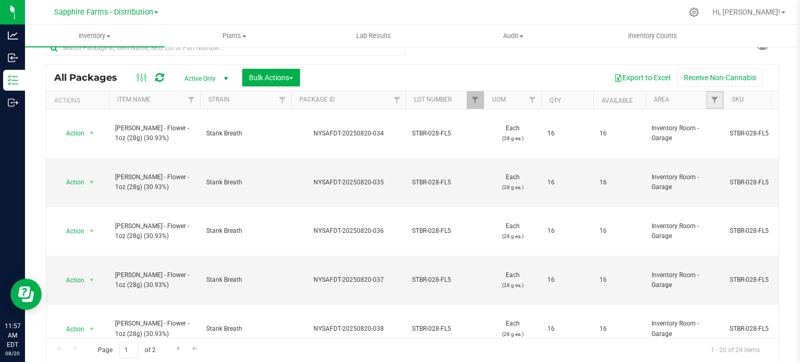
click at [710, 97] on link "Filter" at bounding box center [715, 100] width 17 height 18
click at [716, 103] on span "Filter" at bounding box center [715, 100] width 8 height 8
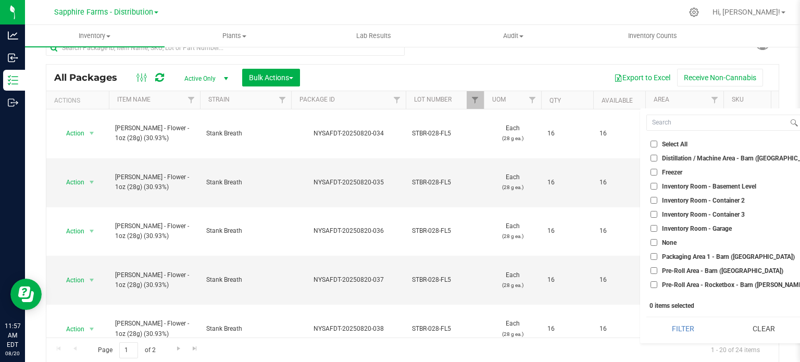
click at [719, 229] on span "Inventory Room - Garage" at bounding box center [697, 229] width 70 height 6
click at [658, 229] on input "Inventory Room - Garage" at bounding box center [654, 228] width 7 height 7
checkbox input "true"
click at [696, 331] on button "Filter" at bounding box center [683, 328] width 73 height 23
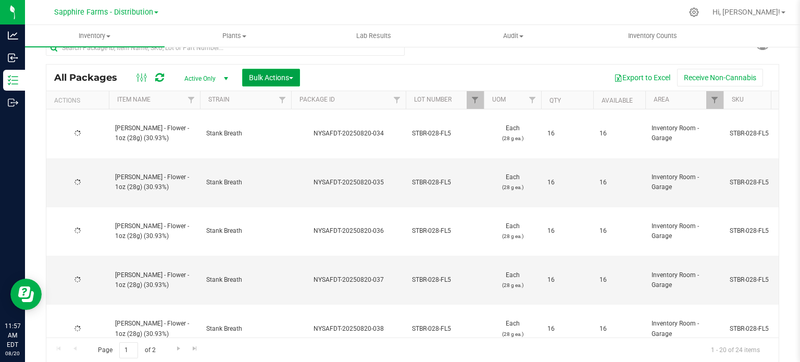
click at [289, 73] on span "Bulk Actions" at bounding box center [271, 77] width 44 height 8
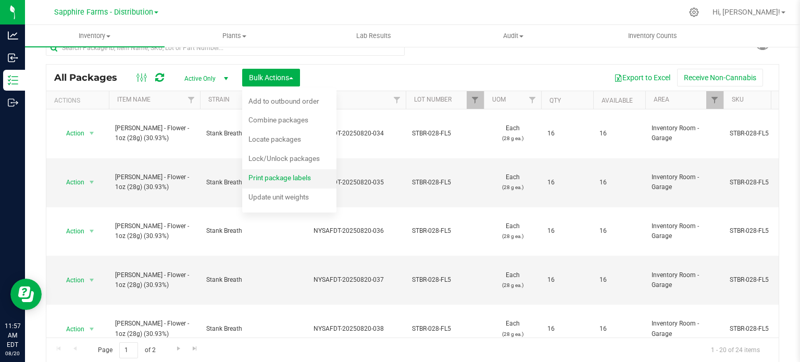
click at [299, 181] on span "Print package labels" at bounding box center [280, 178] width 63 height 8
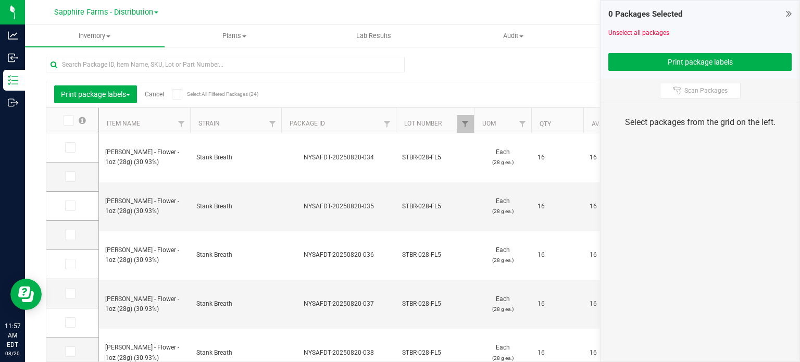
scroll to position [18, 0]
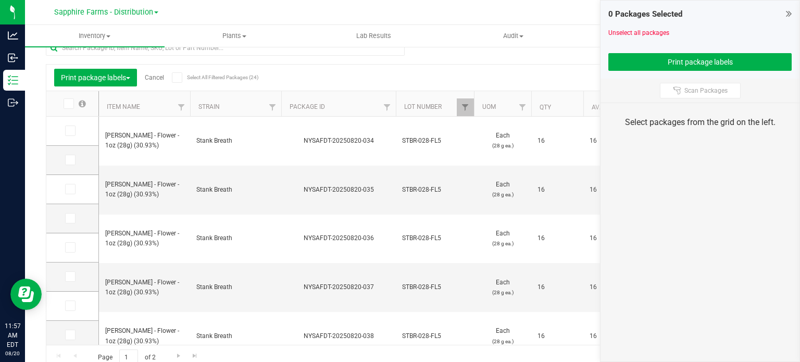
click at [178, 78] on icon at bounding box center [177, 78] width 7 height 0
click at [0, 0] on input "Select All Filtered Packages (24)" at bounding box center [0, 0] width 0 height 0
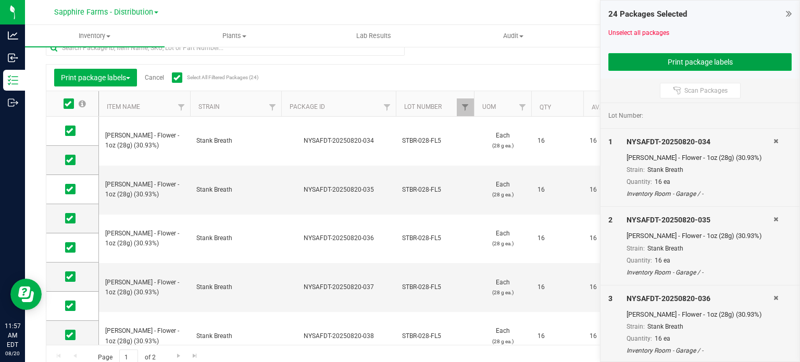
click at [643, 64] on button "Print package labels" at bounding box center [700, 62] width 183 height 18
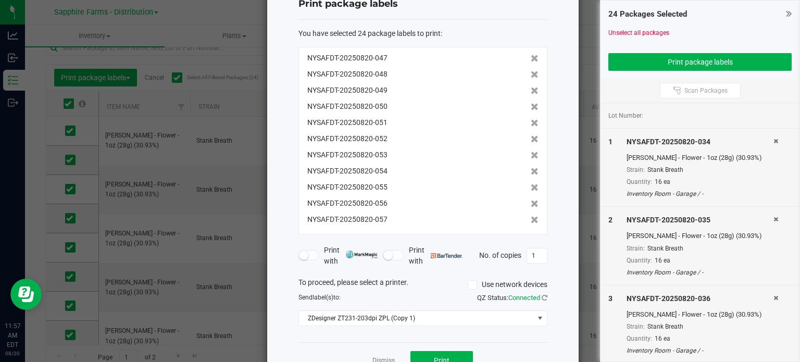
scroll to position [67, 0]
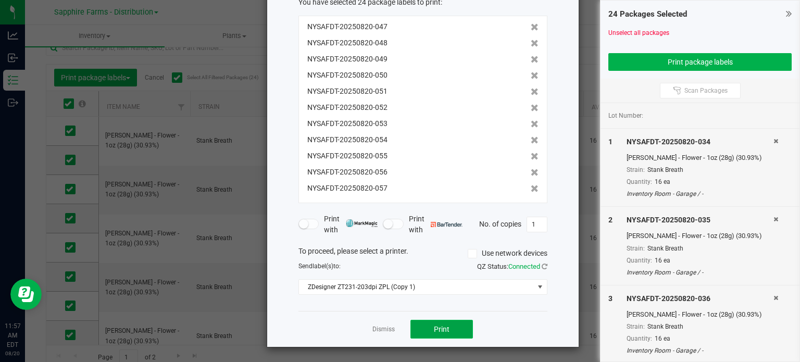
click at [449, 327] on button "Print" at bounding box center [442, 329] width 63 height 19
click at [379, 329] on link "Dismiss" at bounding box center [384, 329] width 22 height 9
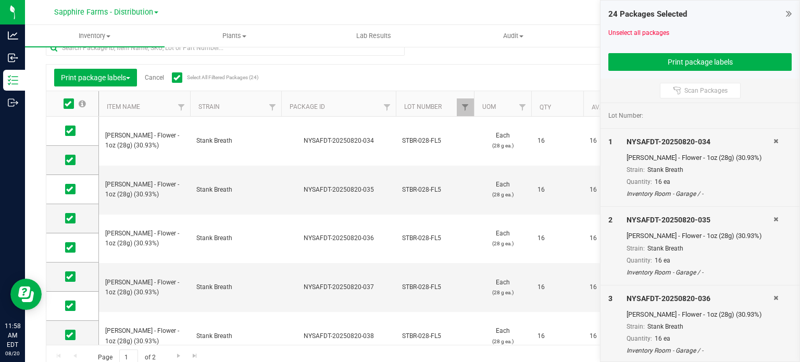
click at [158, 74] on link "Cancel" at bounding box center [154, 77] width 19 height 7
